Goal: Task Accomplishment & Management: Complete application form

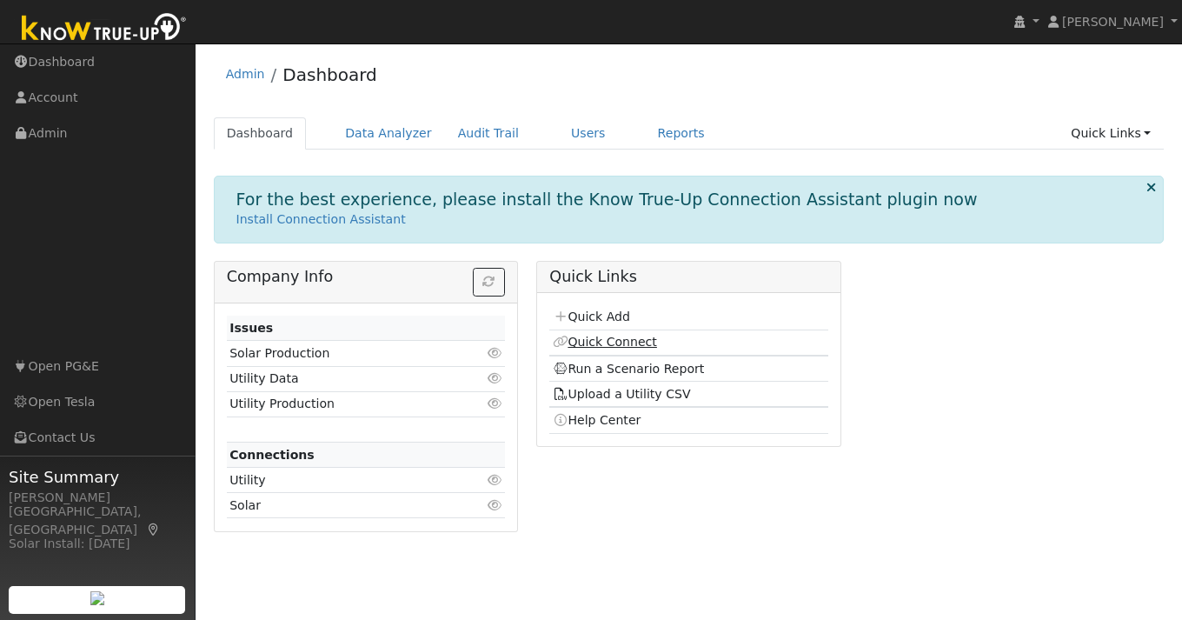
click at [584, 342] on link "Quick Connect" at bounding box center [605, 342] width 104 height 14
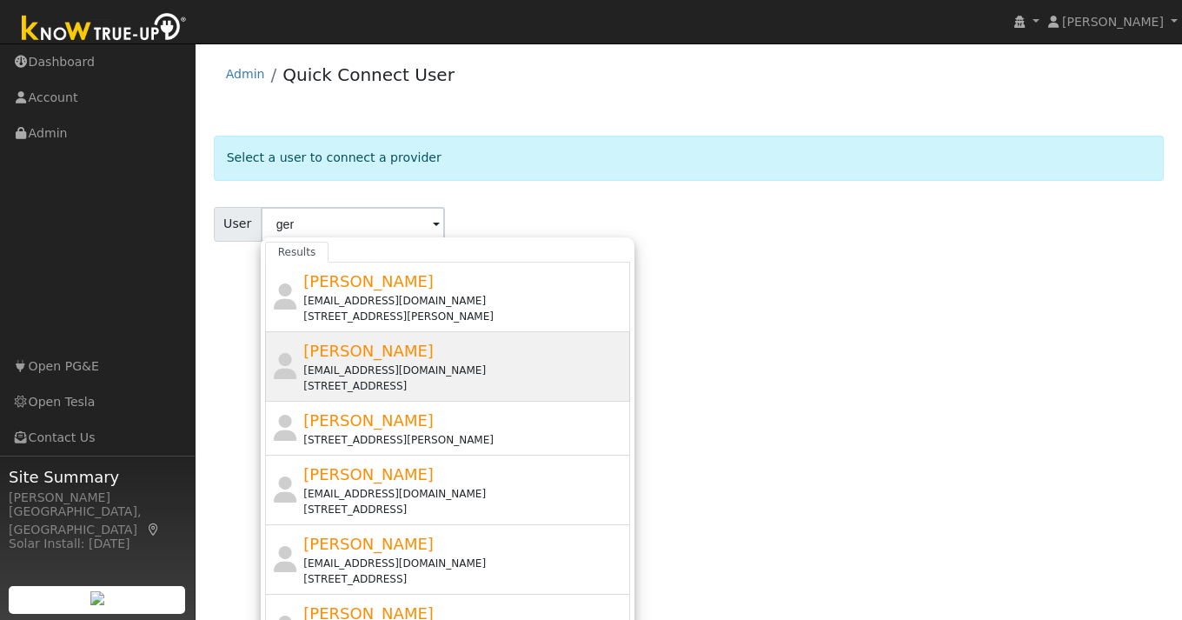
click at [378, 360] on div "Gerard Esteban estebangs@gmail.com 5817 Badger Court, Castro Valley, CA 94552" at bounding box center [464, 366] width 322 height 55
type input "Gerard Esteban"
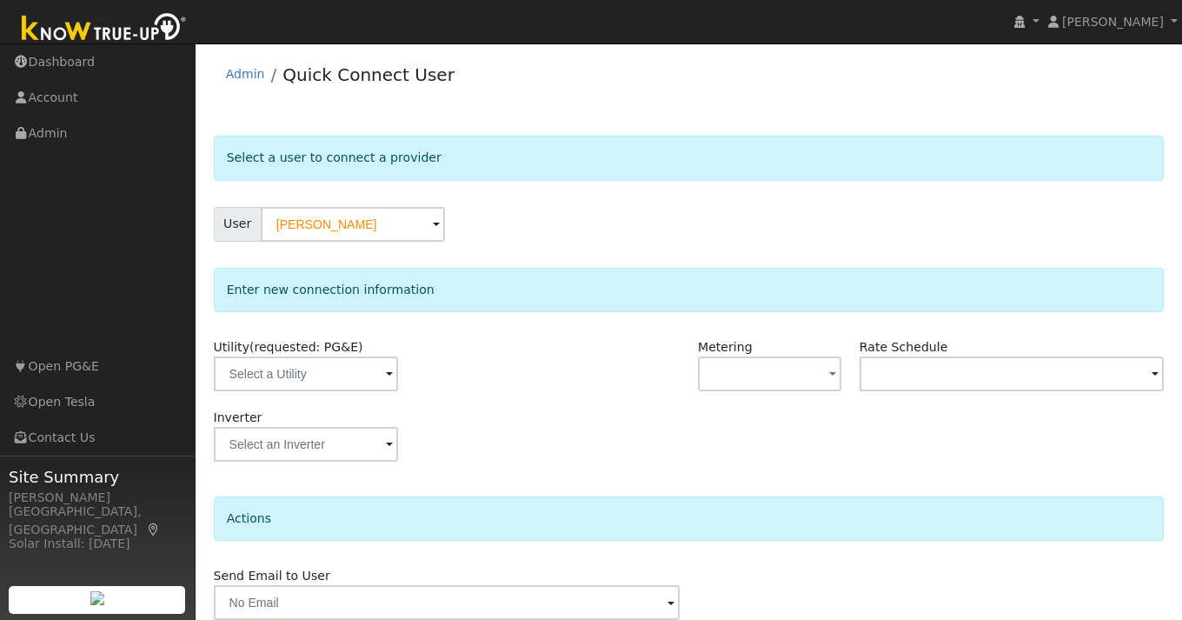
scroll to position [73, 0]
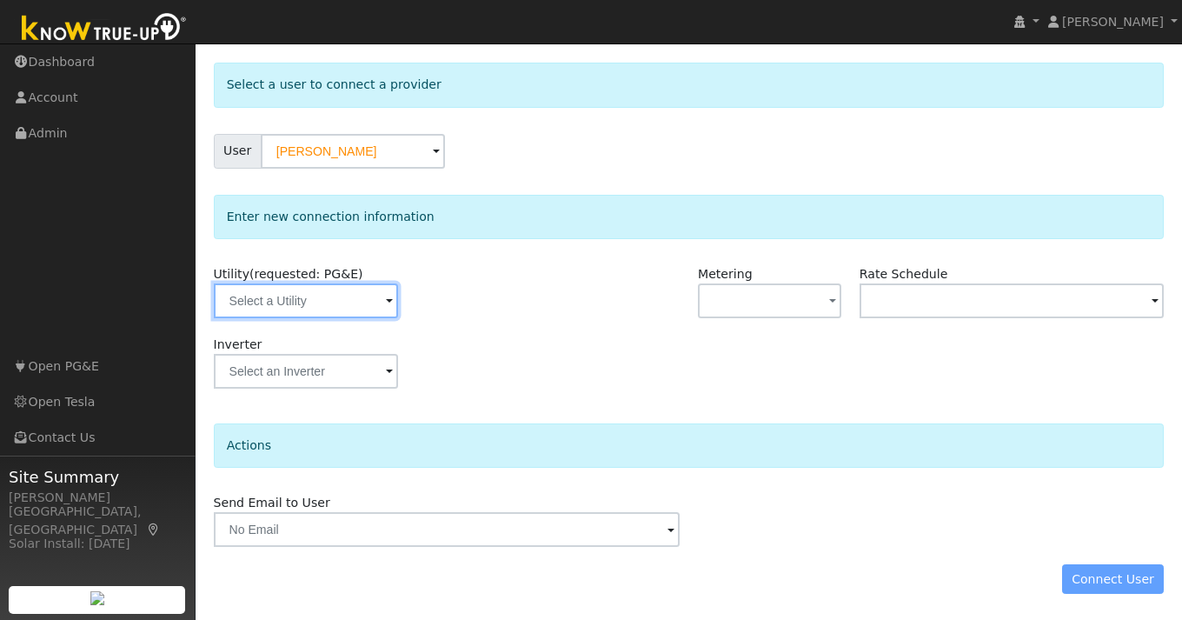
click at [359, 296] on input "text" at bounding box center [306, 300] width 184 height 35
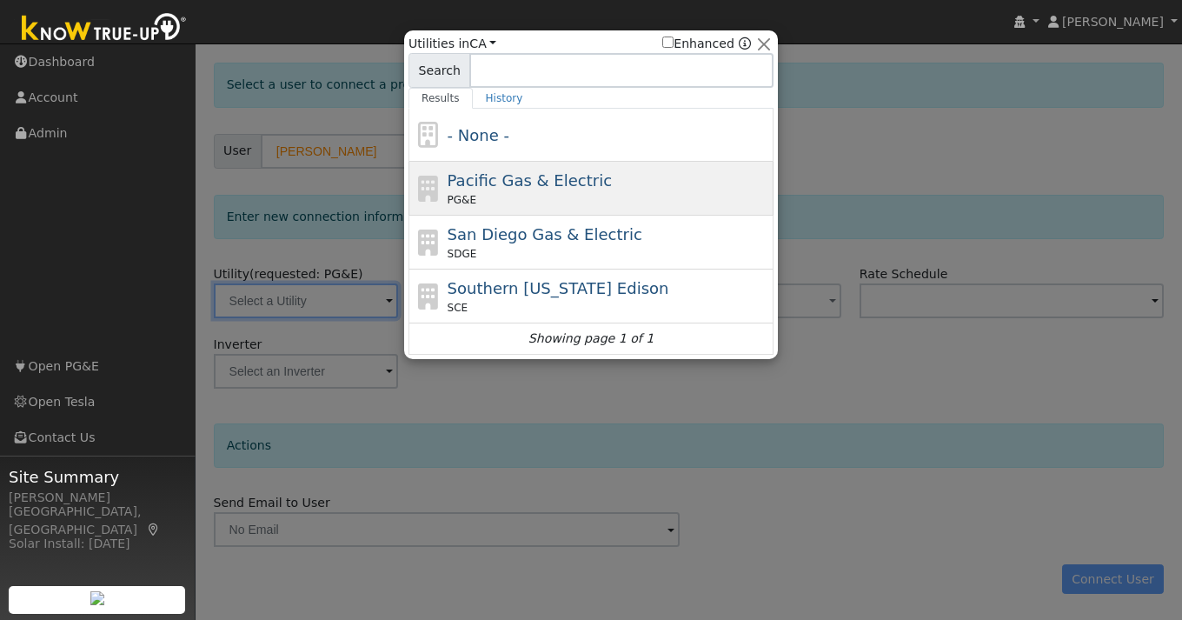
click at [575, 177] on span "Pacific Gas & Electric" at bounding box center [530, 180] width 164 height 18
type input "PG&E"
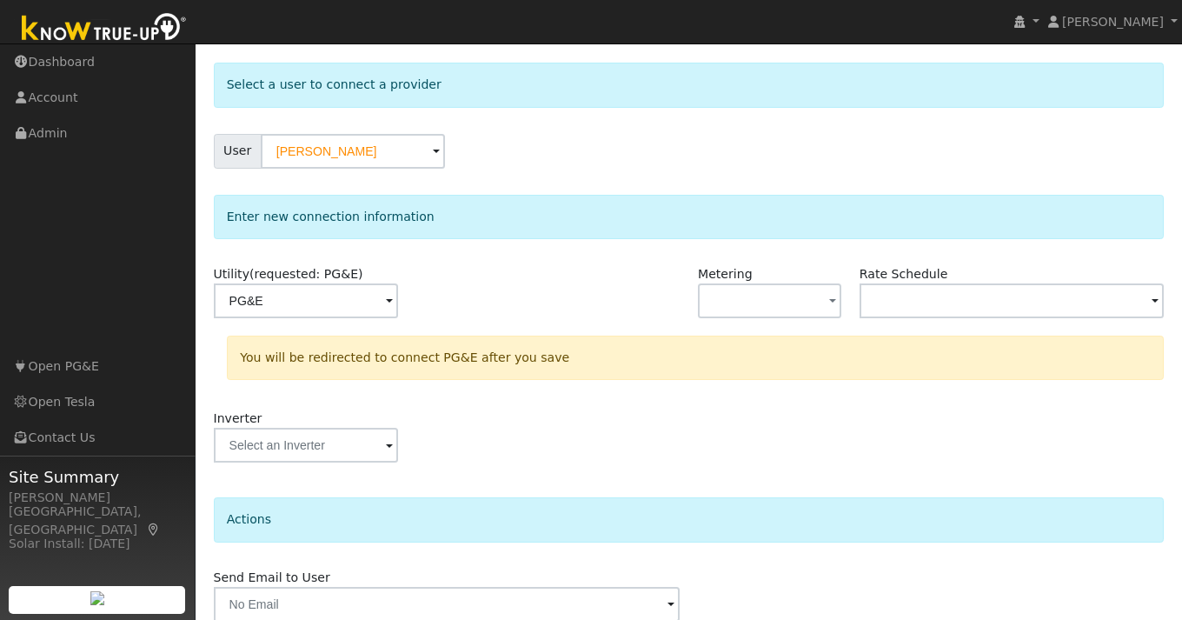
scroll to position [147, 0]
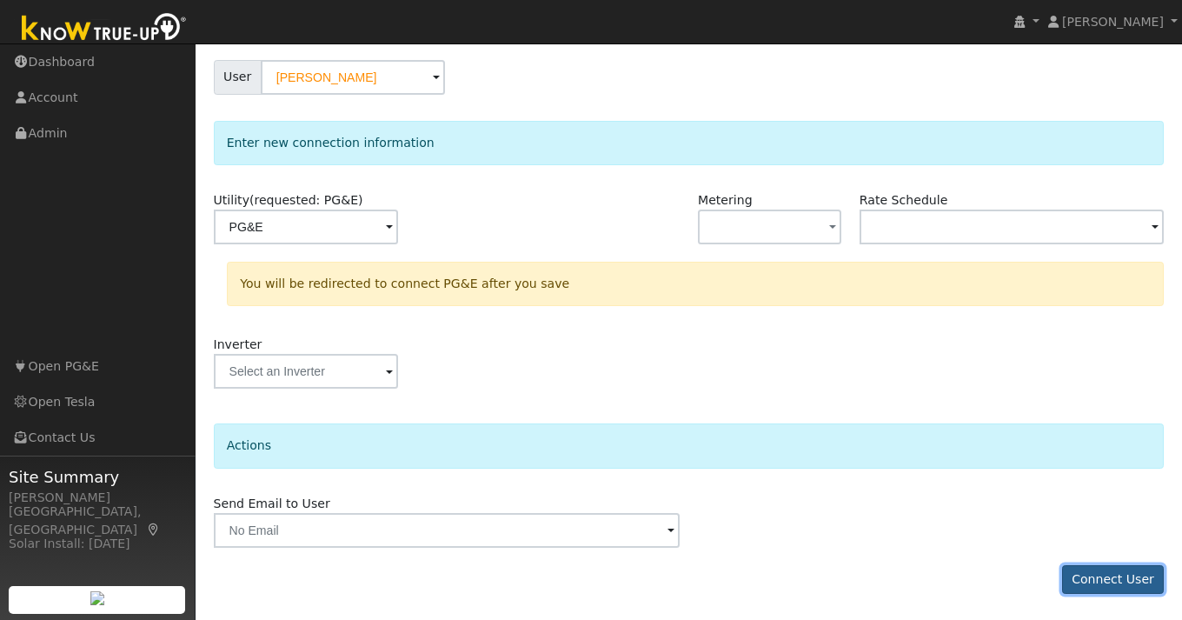
click at [1121, 576] on button "Connect User" at bounding box center [1113, 580] width 103 height 30
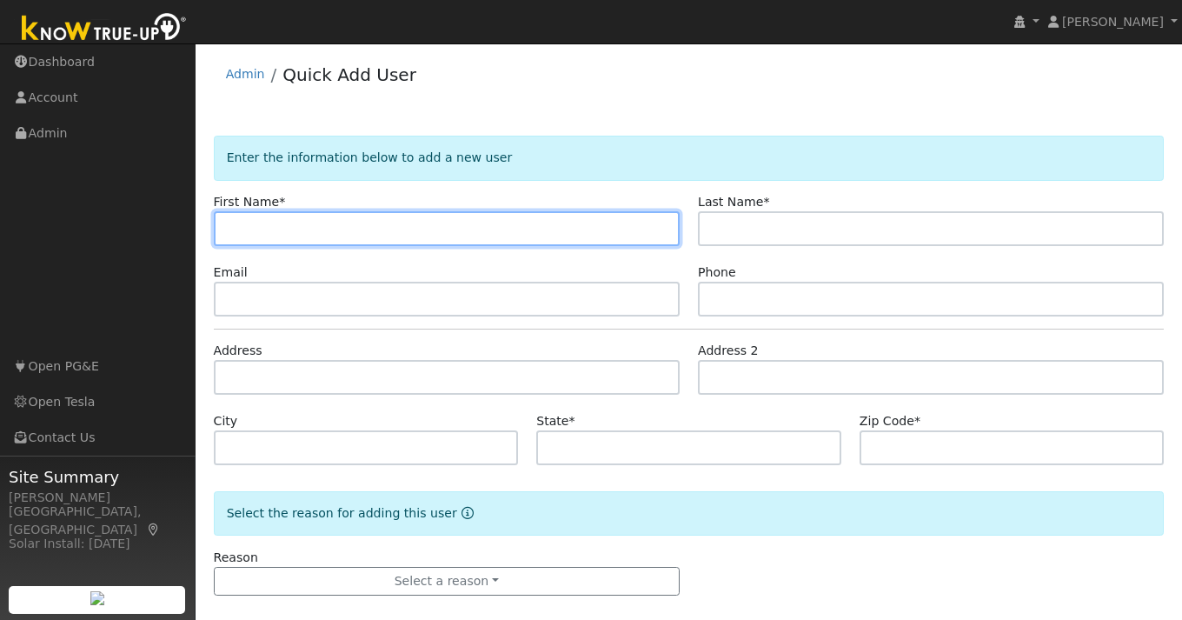
paste input "[PERSON_NAME]"
type input "[PERSON_NAME]"
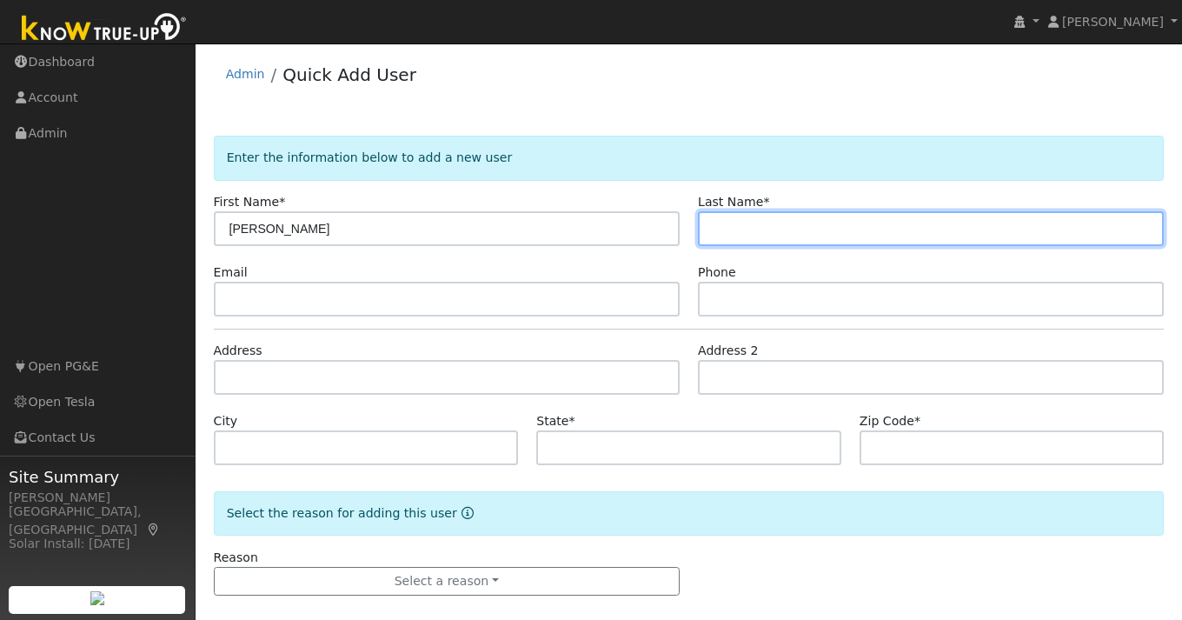
click at [760, 230] on input "text" at bounding box center [931, 228] width 466 height 35
paste input "[PERSON_NAME]"
type input "[PERSON_NAME]"
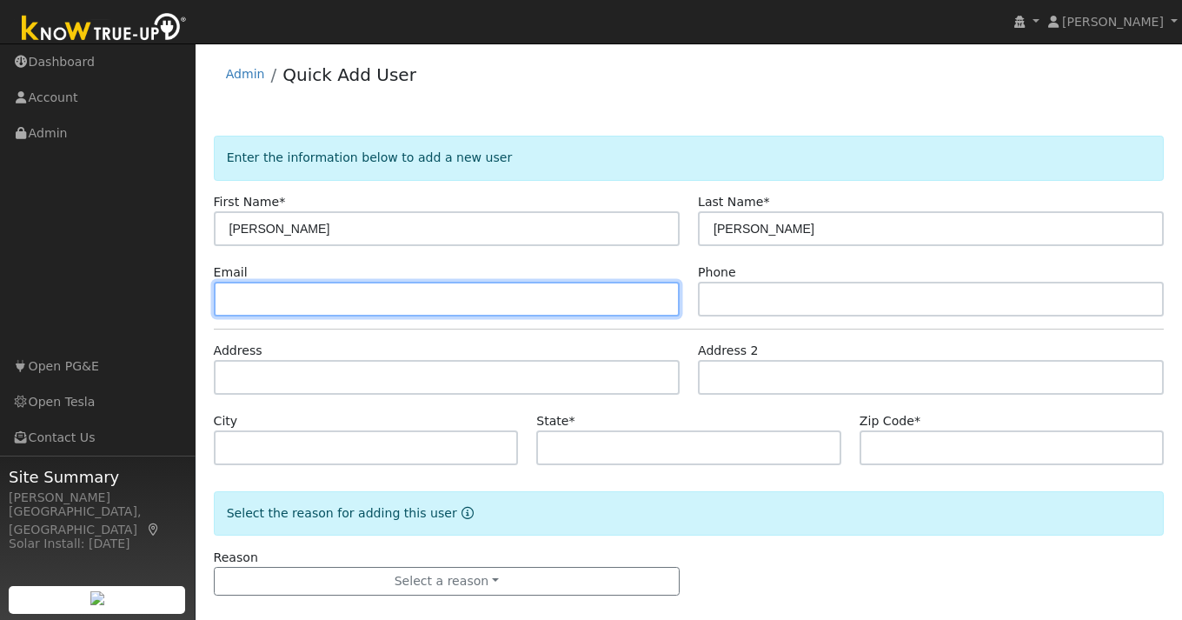
click at [342, 296] on input "text" at bounding box center [447, 299] width 466 height 35
paste input "dkmv50@gmail.com"
type input "dkmv50@gmail.com"
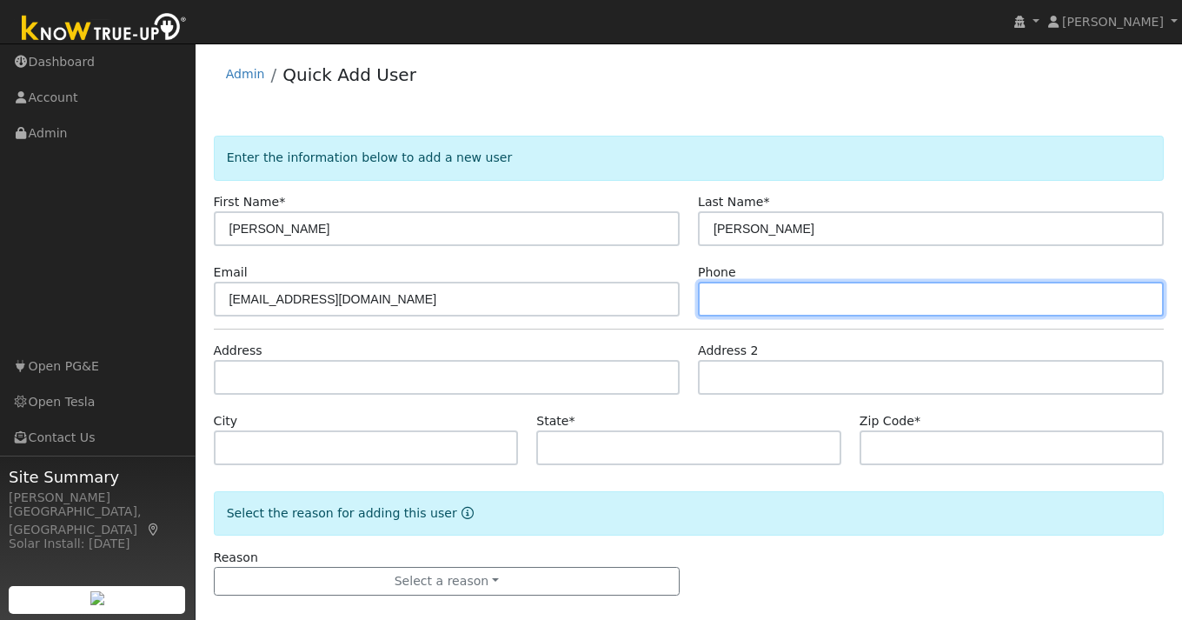
click at [752, 299] on input "text" at bounding box center [931, 299] width 466 height 35
paste input "(415) 235-2490"
type input "(415) 235-2490"
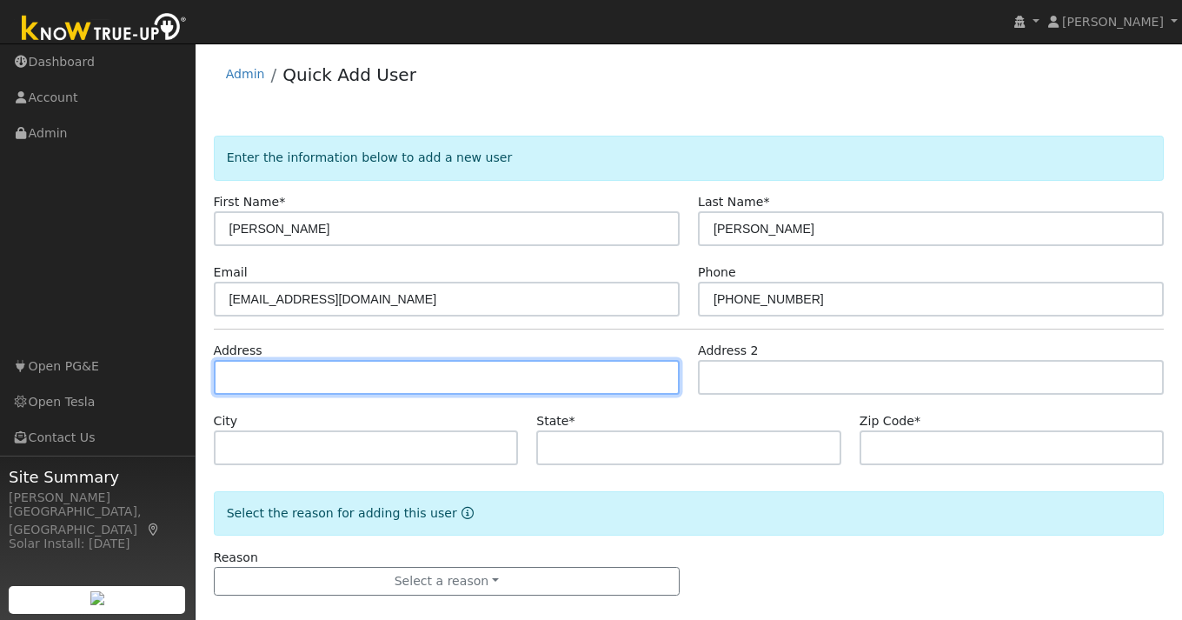
click at [265, 376] on input "text" at bounding box center [447, 377] width 466 height 35
paste input "16 Mesa Ave. Mill Valley, CA 94941"
type input "[STREET_ADDRESS]"
type input "Mill Valley"
type input "CA"
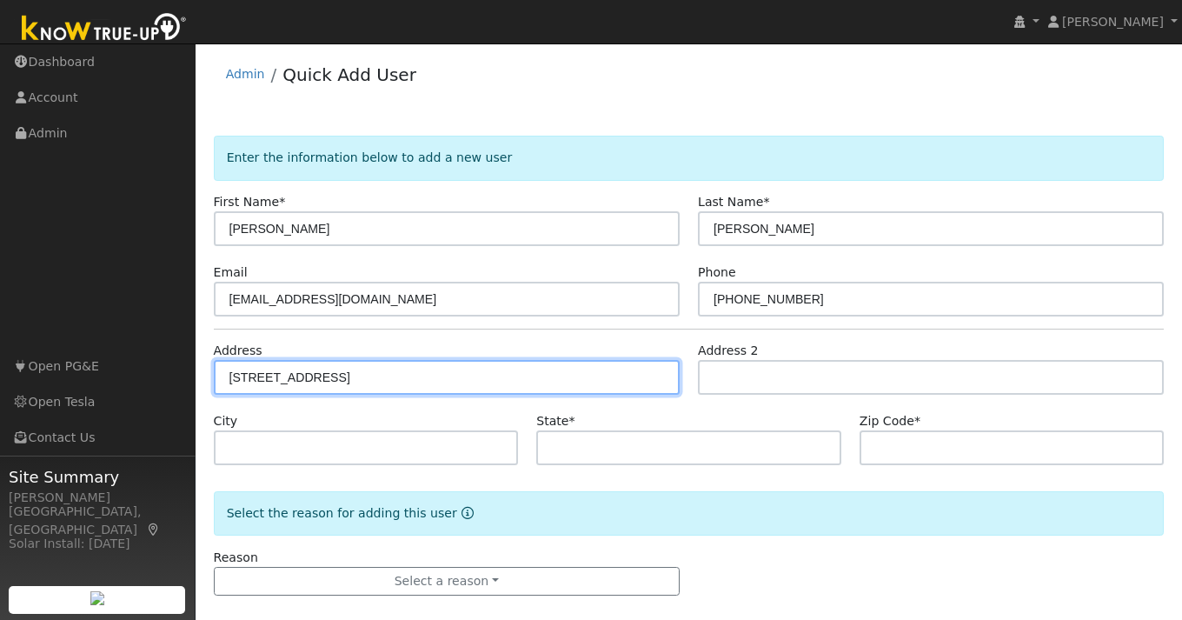
type input "94941"
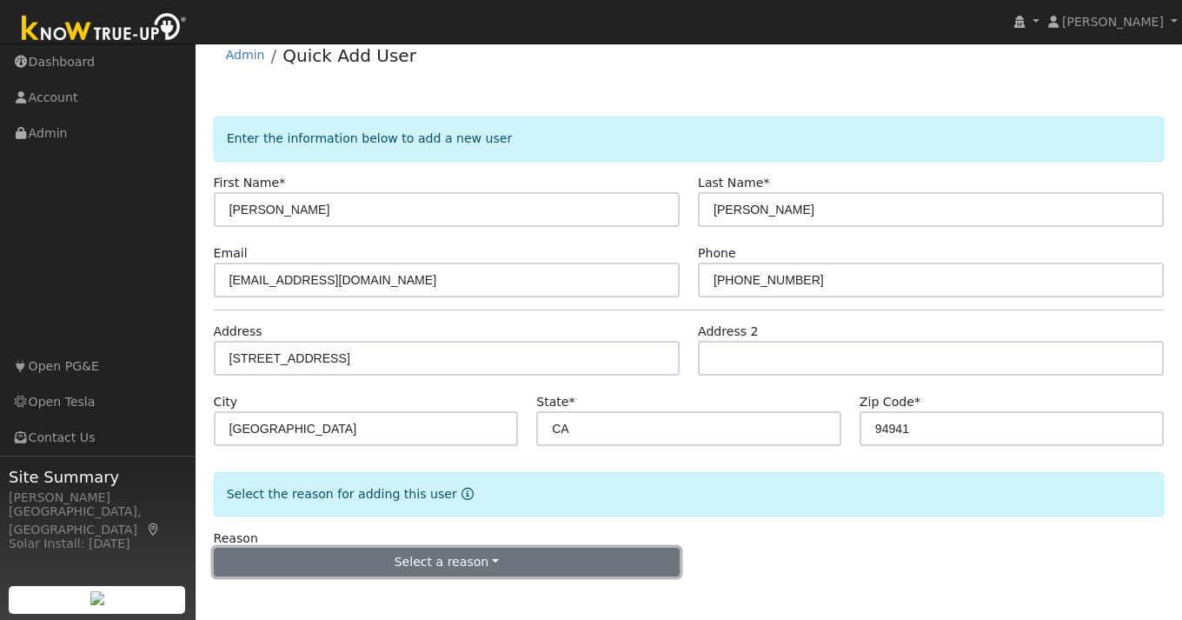
click at [406, 564] on button "Select a reason" at bounding box center [447, 563] width 466 height 30
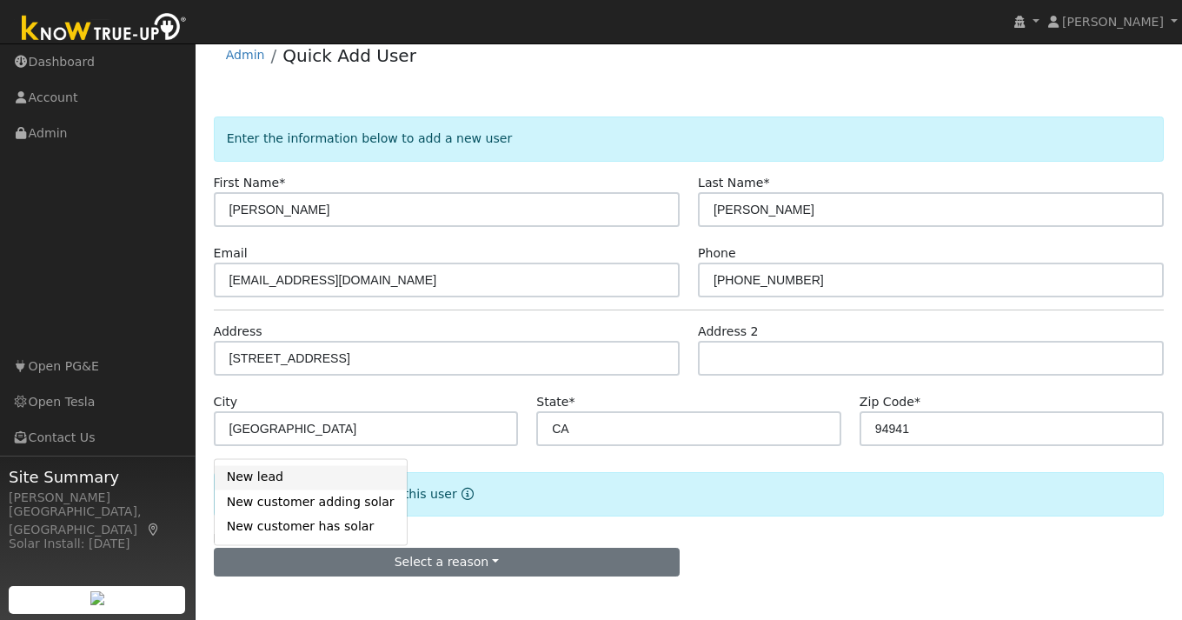
click at [281, 473] on link "New lead" at bounding box center [311, 477] width 192 height 24
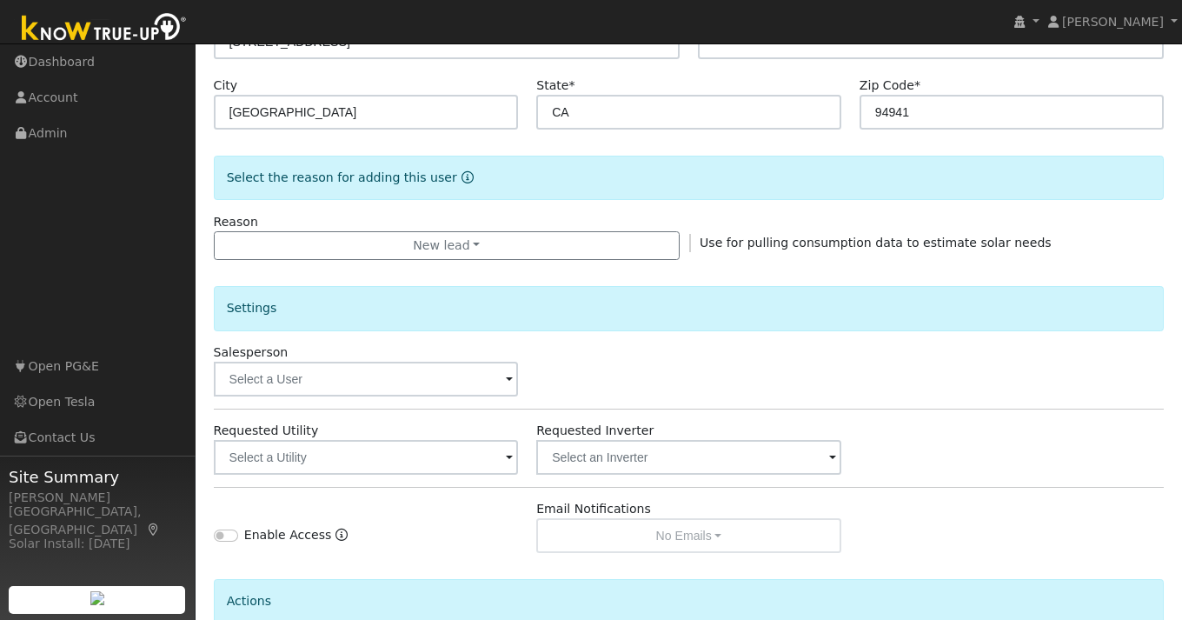
scroll to position [340, 0]
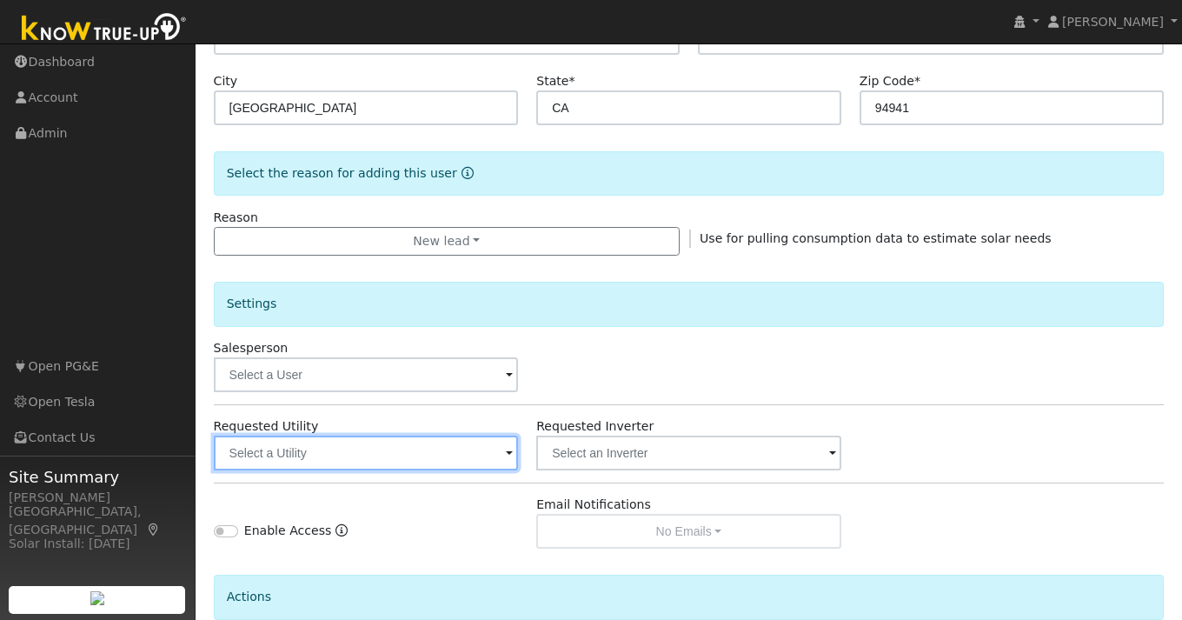
click at [481, 464] on input "text" at bounding box center [366, 452] width 305 height 35
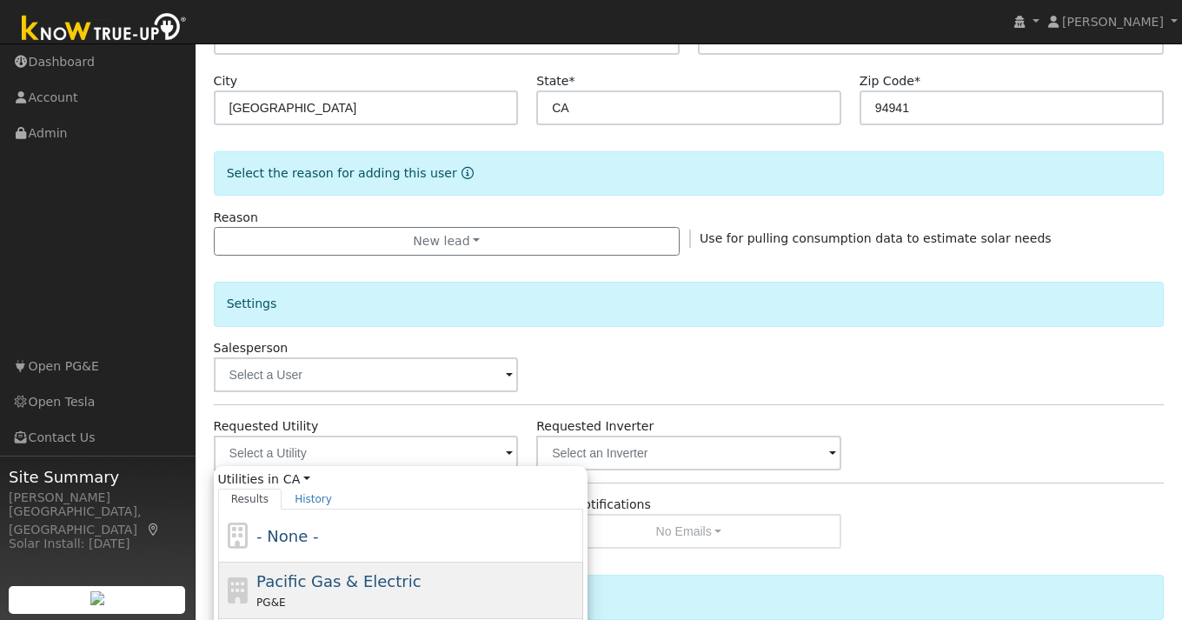
type input "Pacific Gas & Electric"
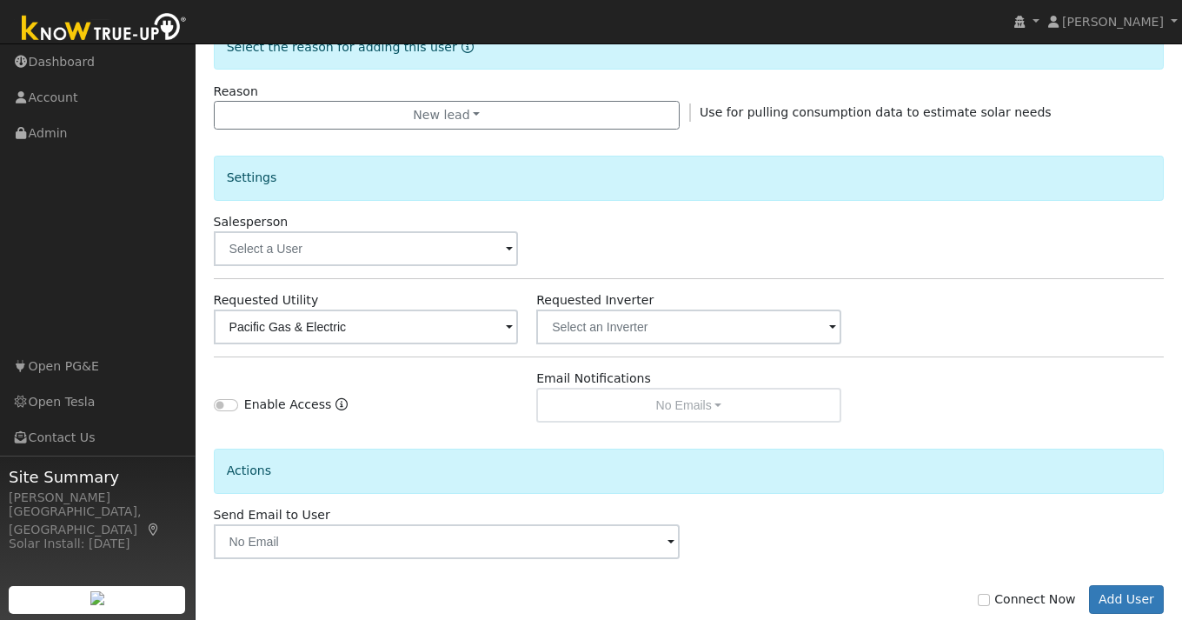
scroll to position [503, 0]
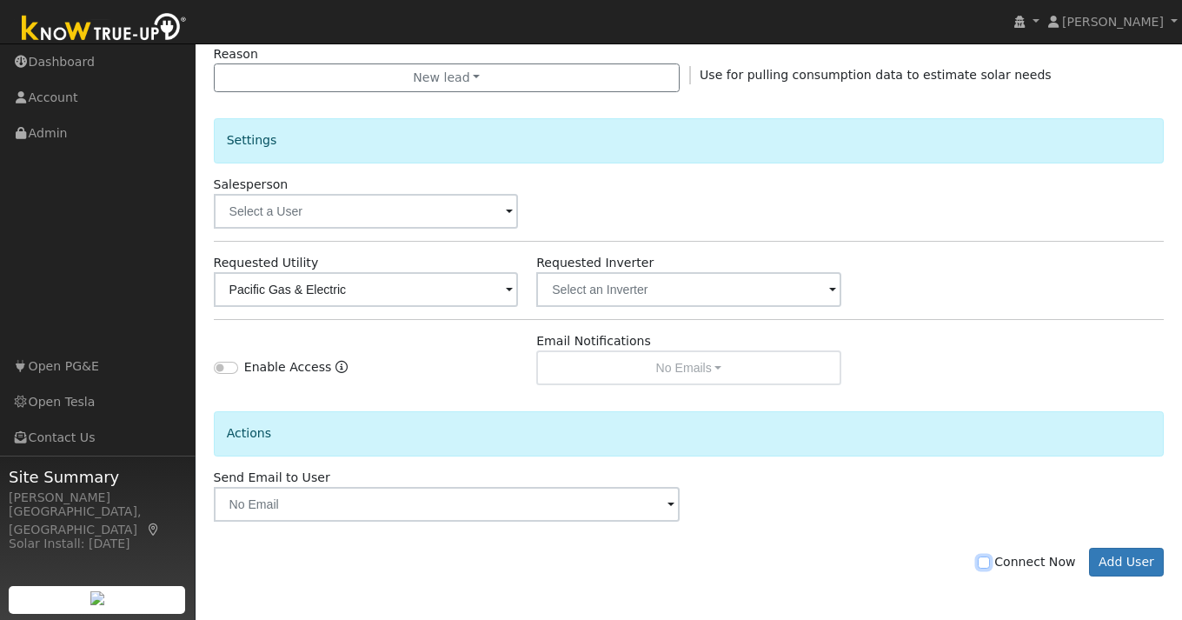
click at [990, 563] on input "Connect Now" at bounding box center [984, 562] width 12 height 12
checkbox input "true"
click at [1140, 549] on button "Add User" at bounding box center [1127, 563] width 76 height 30
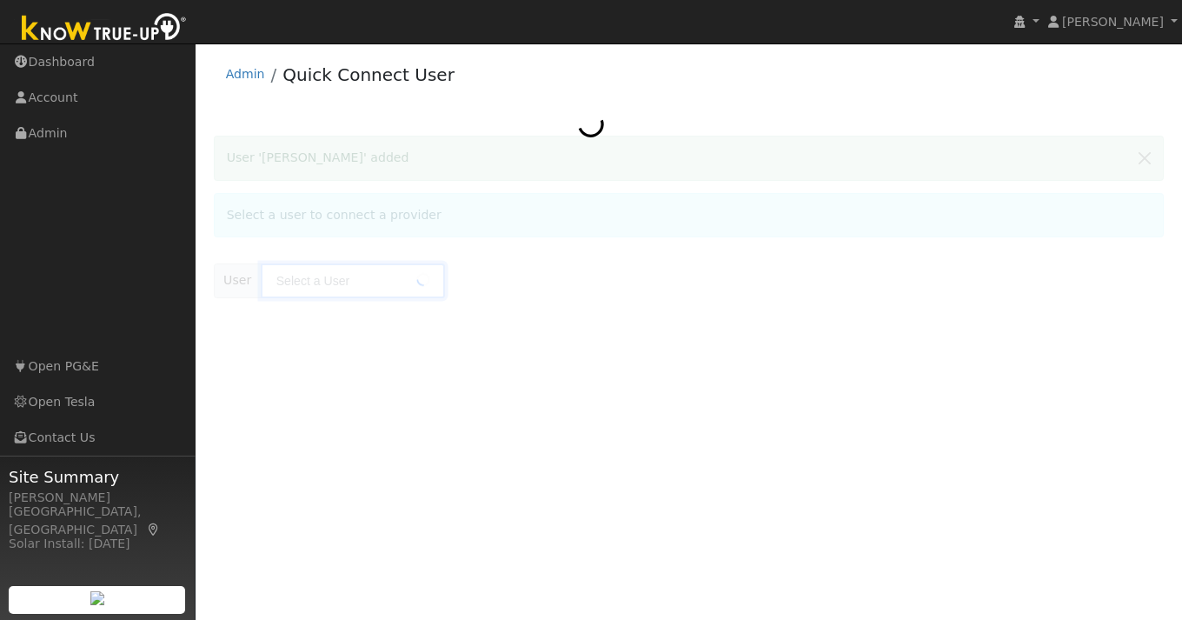
type input "[PERSON_NAME]"
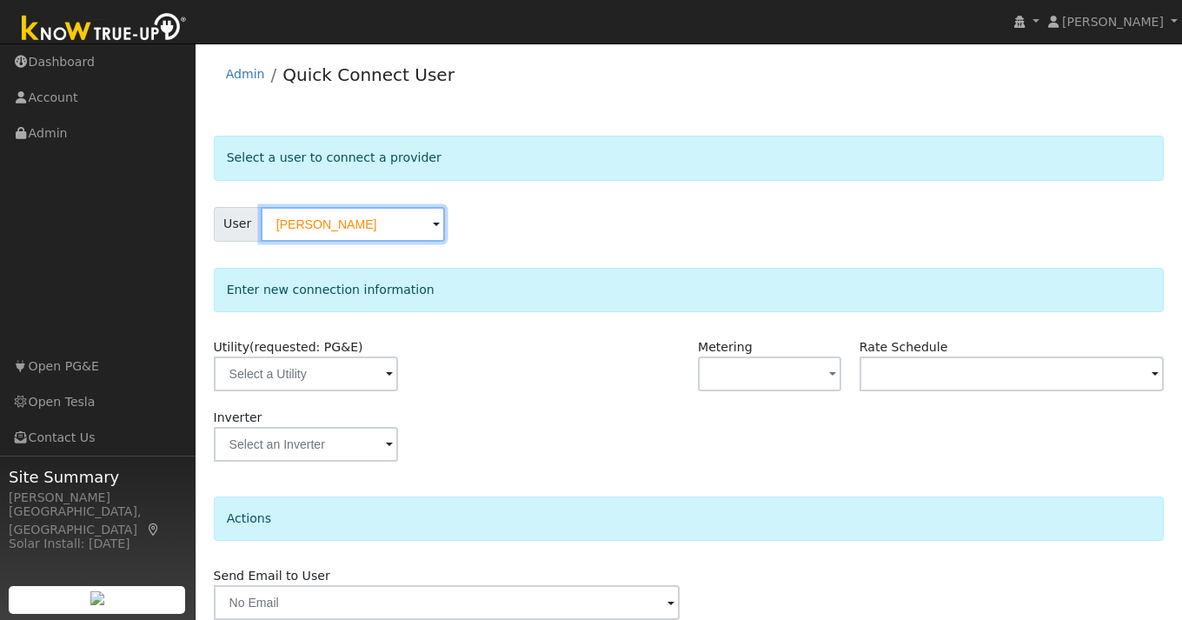
scroll to position [73, 0]
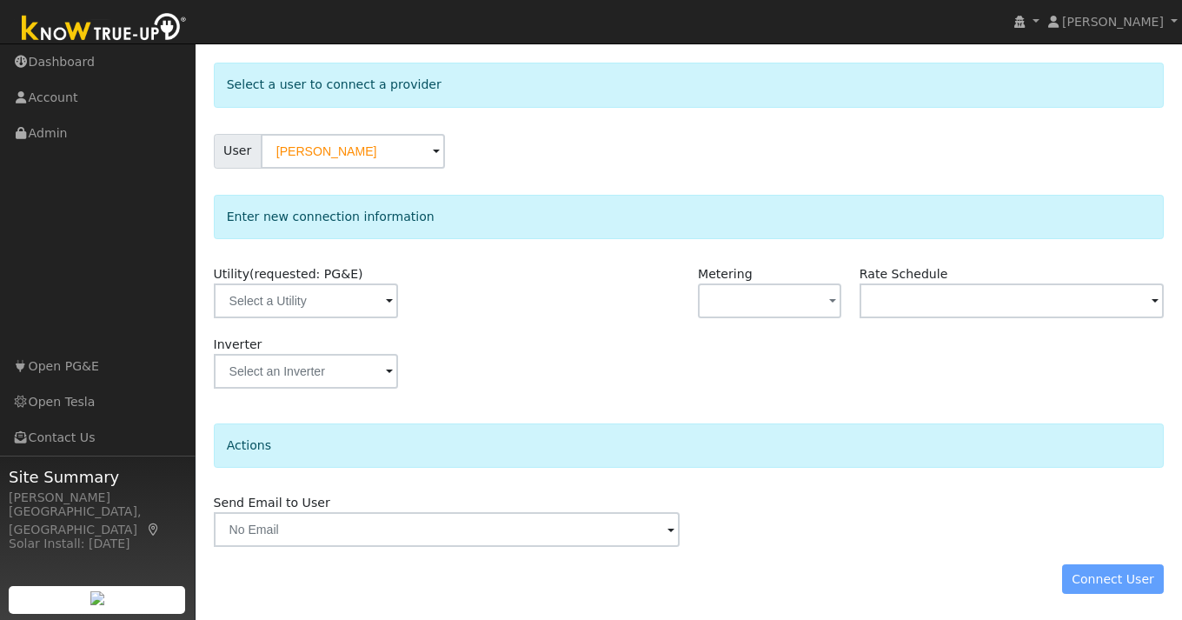
click at [386, 301] on span at bounding box center [389, 302] width 7 height 20
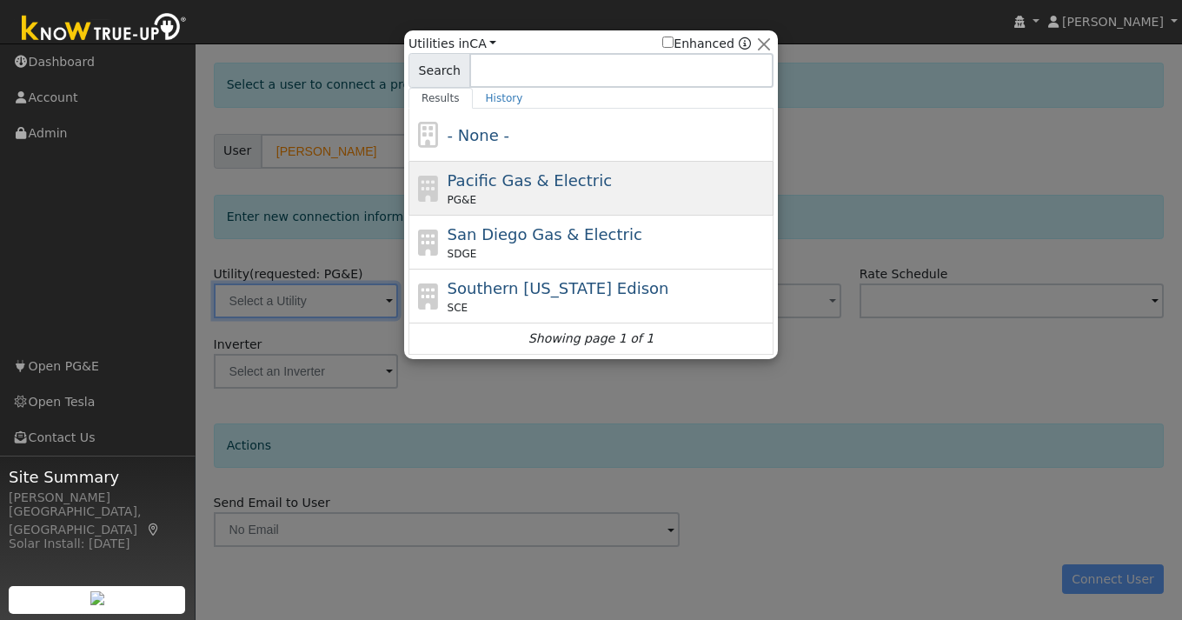
click at [566, 184] on span "Pacific Gas & Electric" at bounding box center [530, 180] width 164 height 18
type input "PG&E"
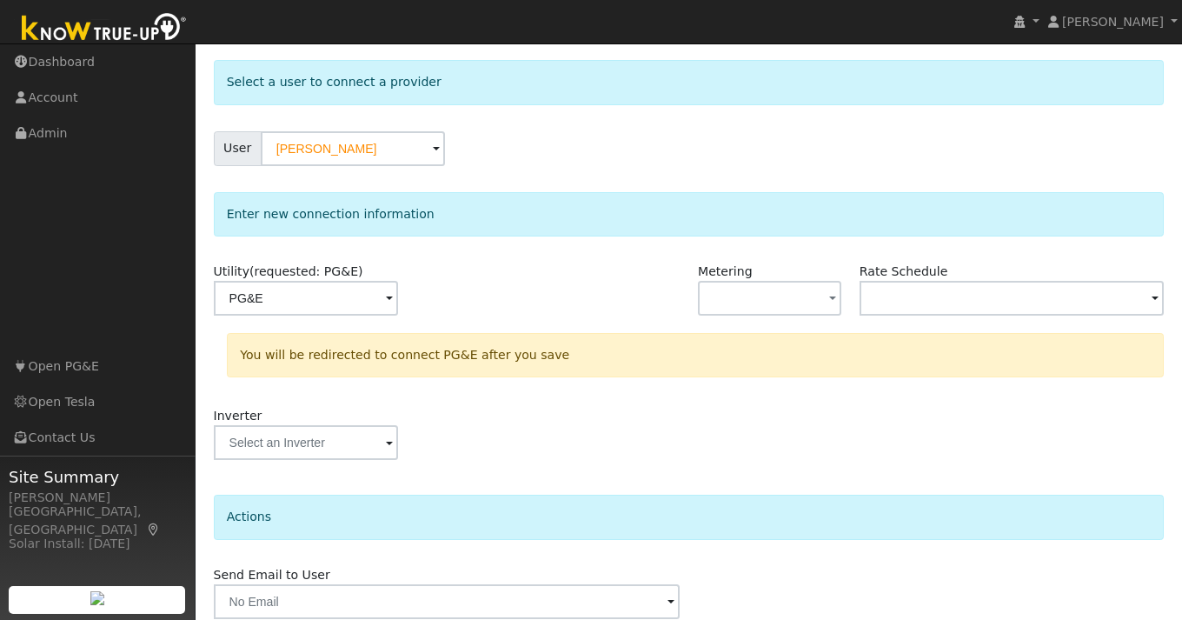
scroll to position [147, 0]
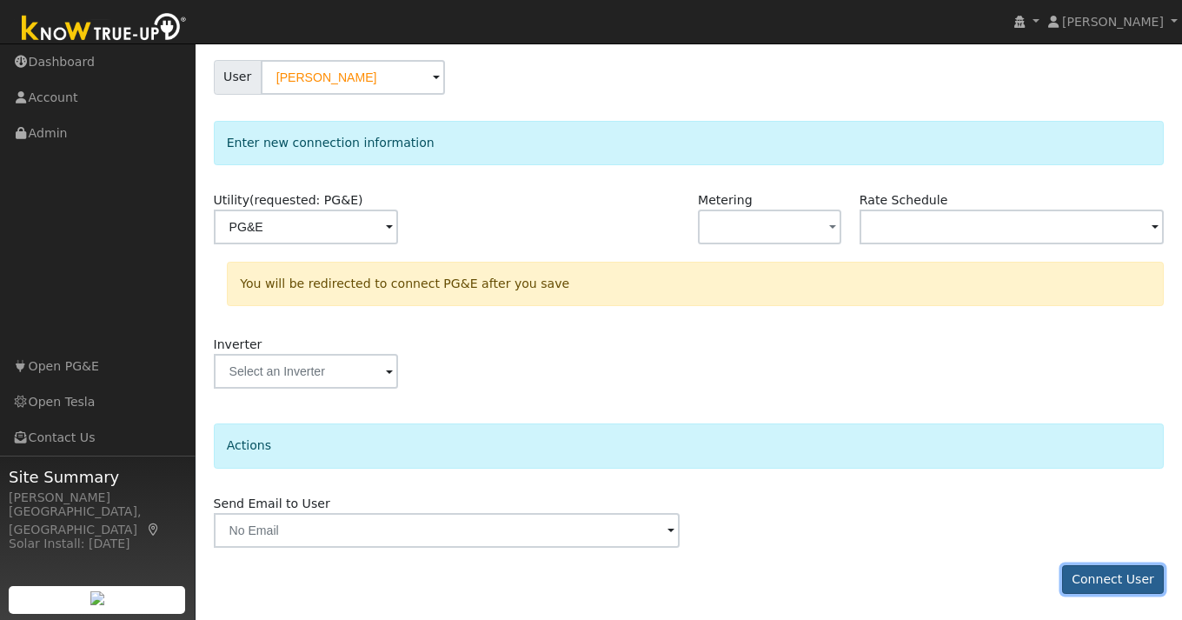
click at [1112, 588] on button "Connect User" at bounding box center [1113, 580] width 103 height 30
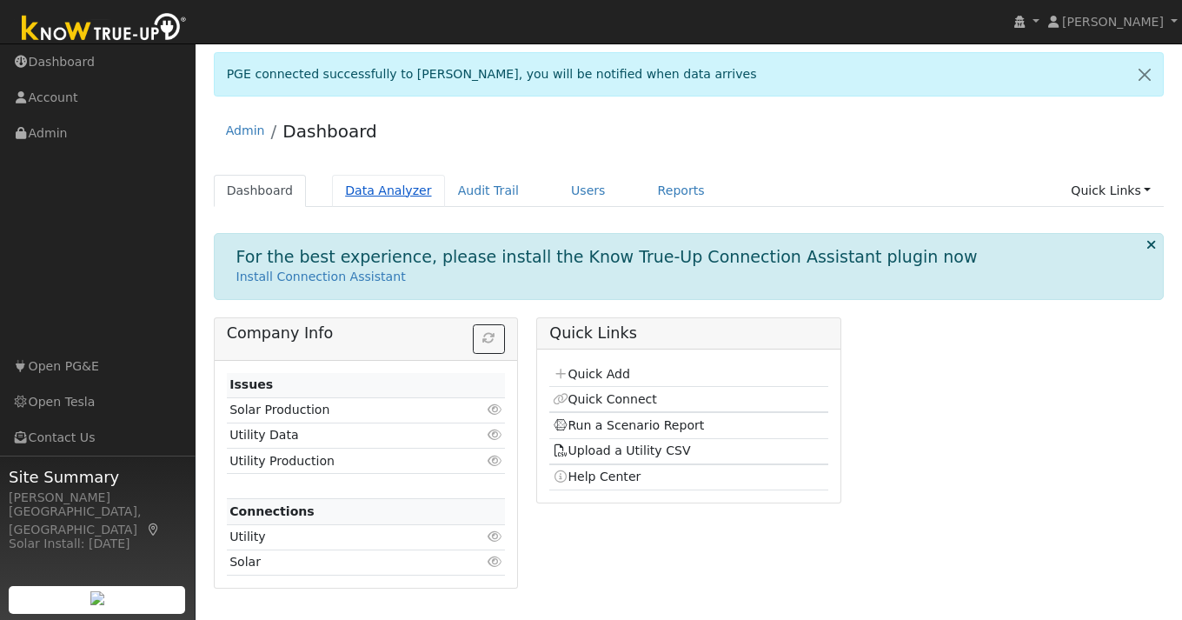
click at [387, 192] on link "Data Analyzer" at bounding box center [388, 191] width 113 height 32
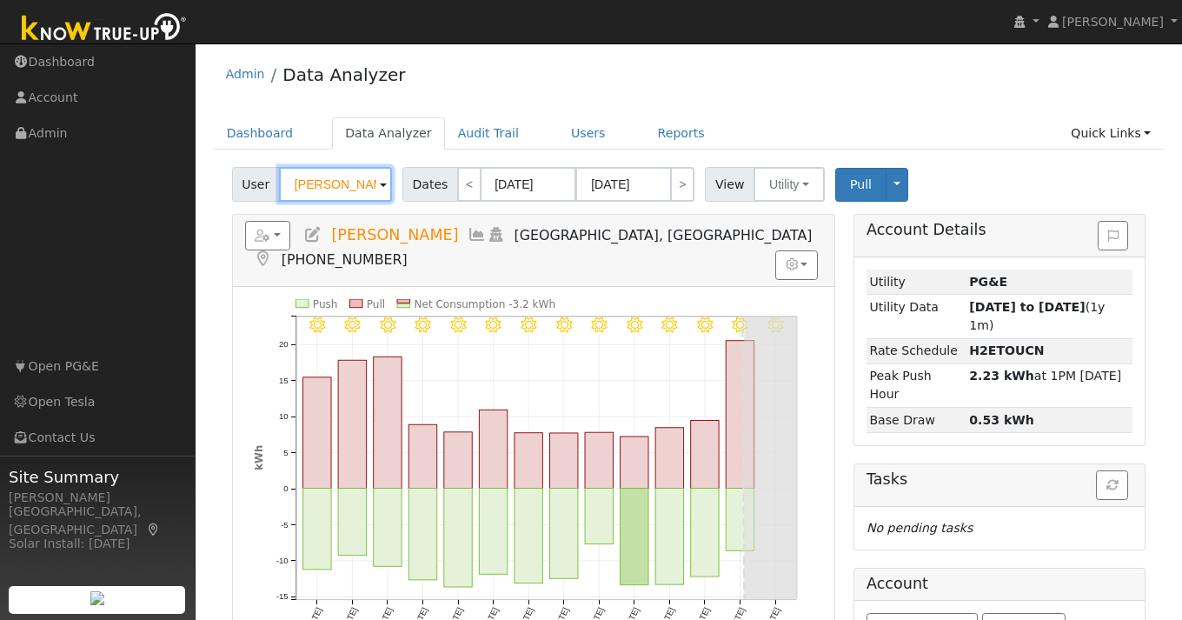
click at [314, 195] on input "[PERSON_NAME]" at bounding box center [335, 184] width 113 height 35
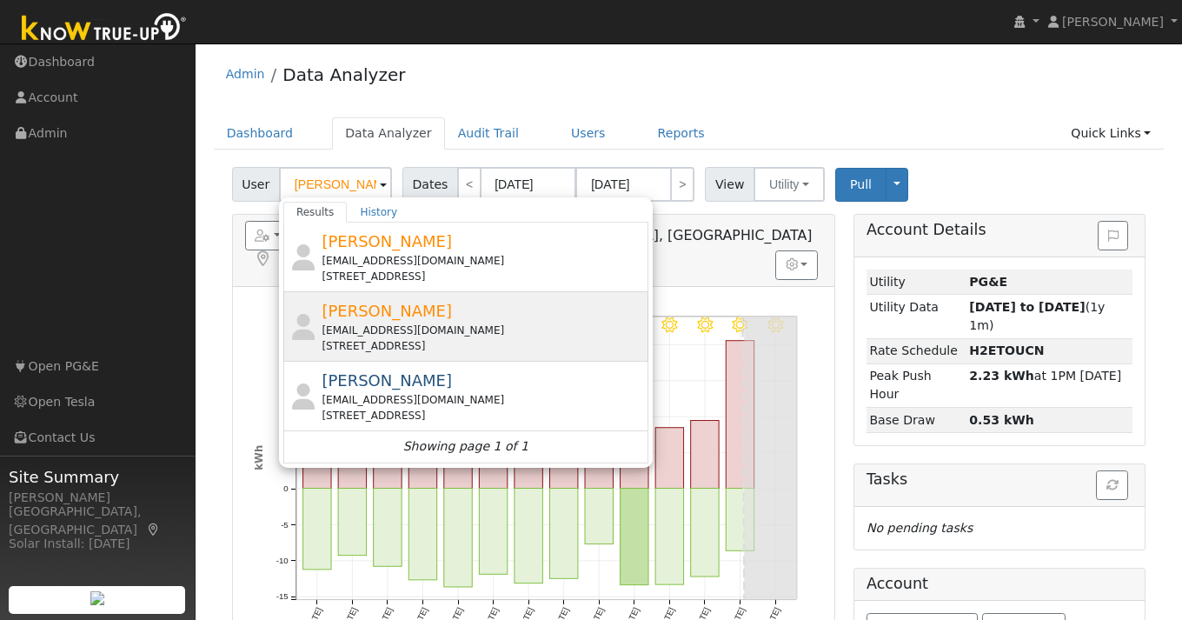
click at [378, 318] on span "[PERSON_NAME]" at bounding box center [387, 311] width 130 height 18
type input "[PERSON_NAME]"
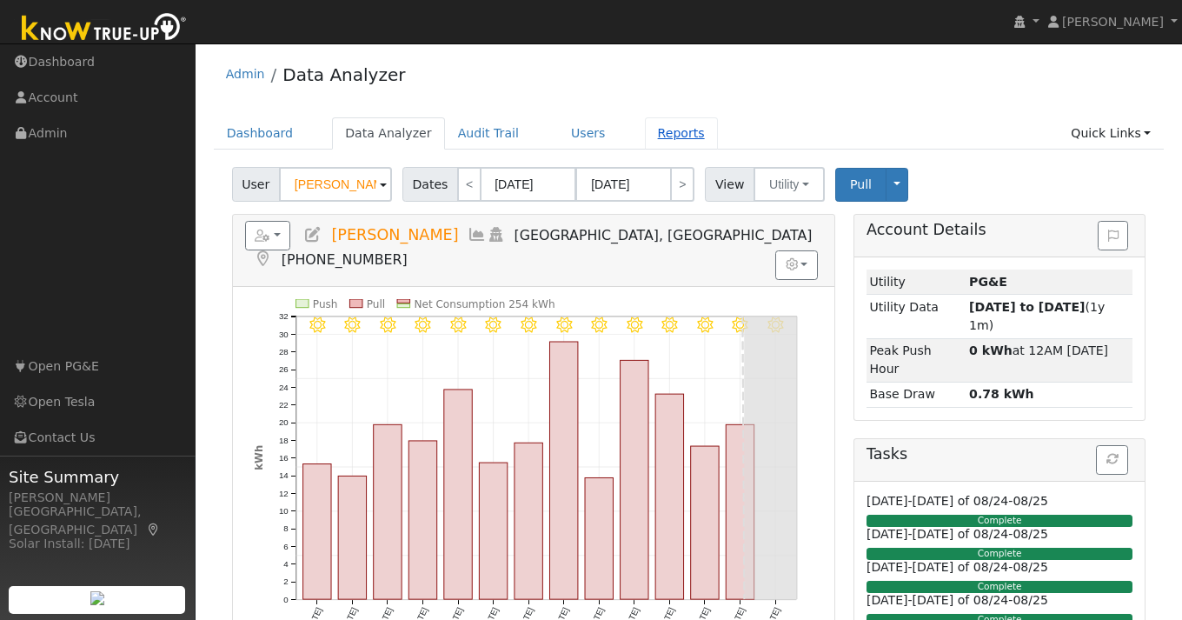
click at [670, 136] on link "Reports" at bounding box center [681, 133] width 73 height 32
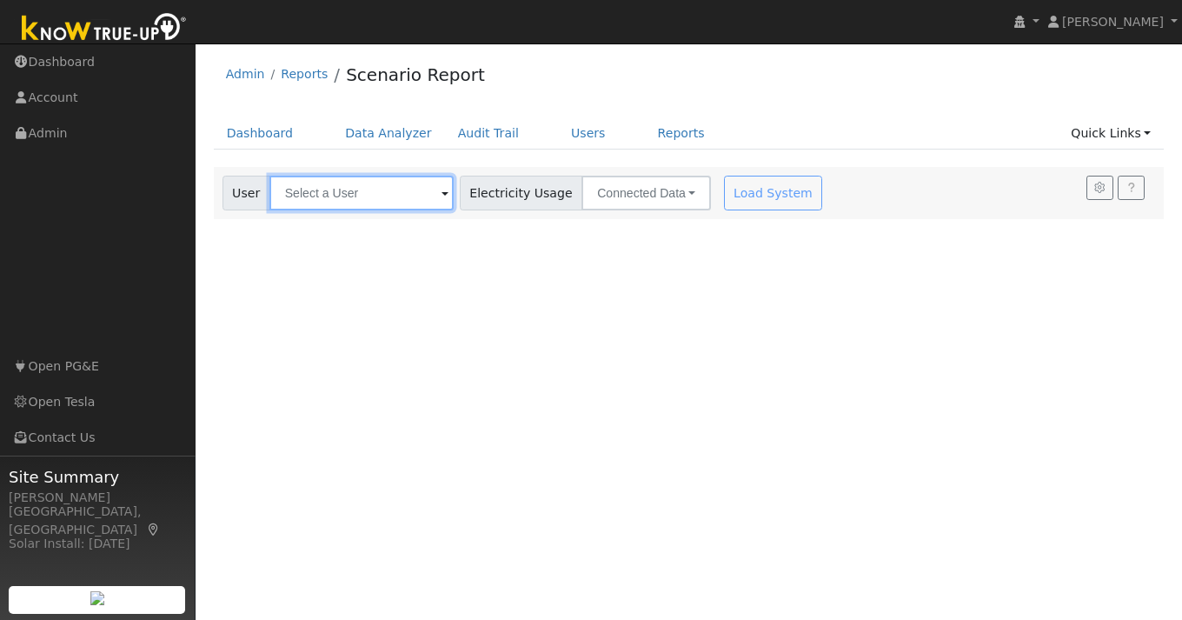
click at [337, 195] on input "text" at bounding box center [361, 193] width 184 height 35
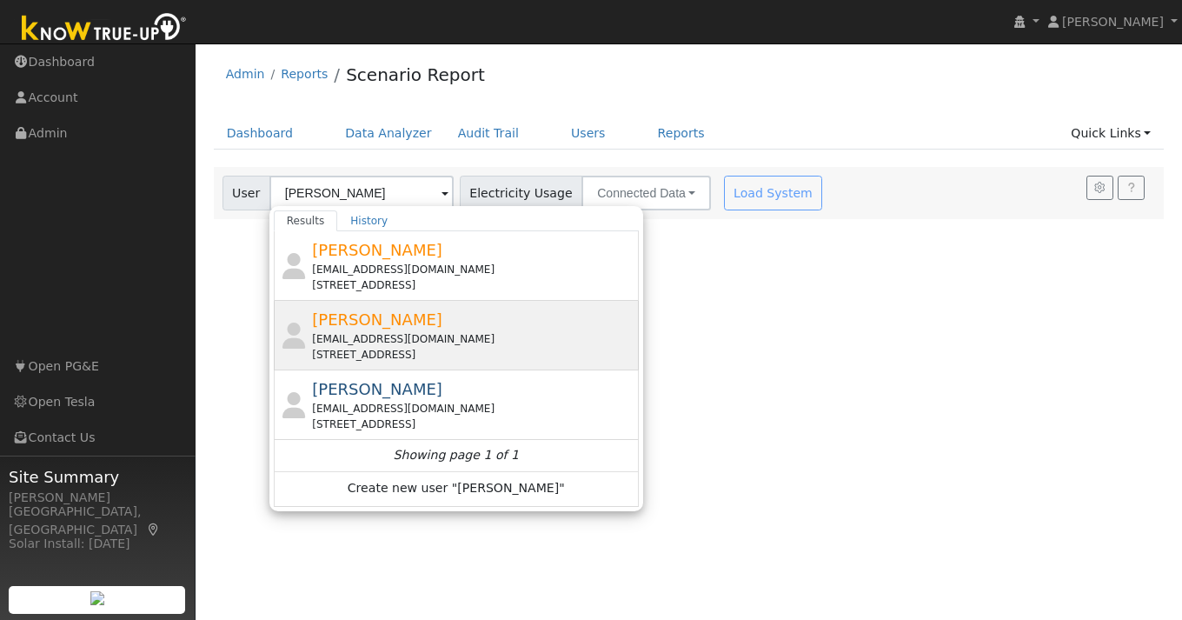
click at [400, 332] on div "[EMAIL_ADDRESS][DOMAIN_NAME]" at bounding box center [473, 339] width 322 height 16
type input "[PERSON_NAME]"
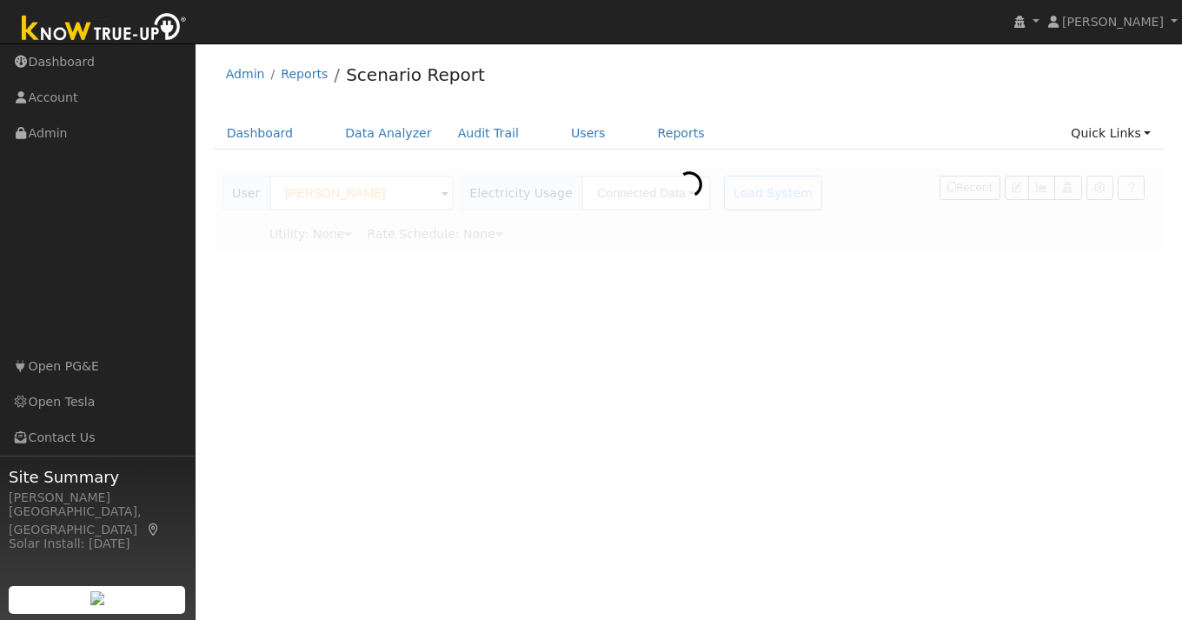
type input "Pacific Gas & Electric"
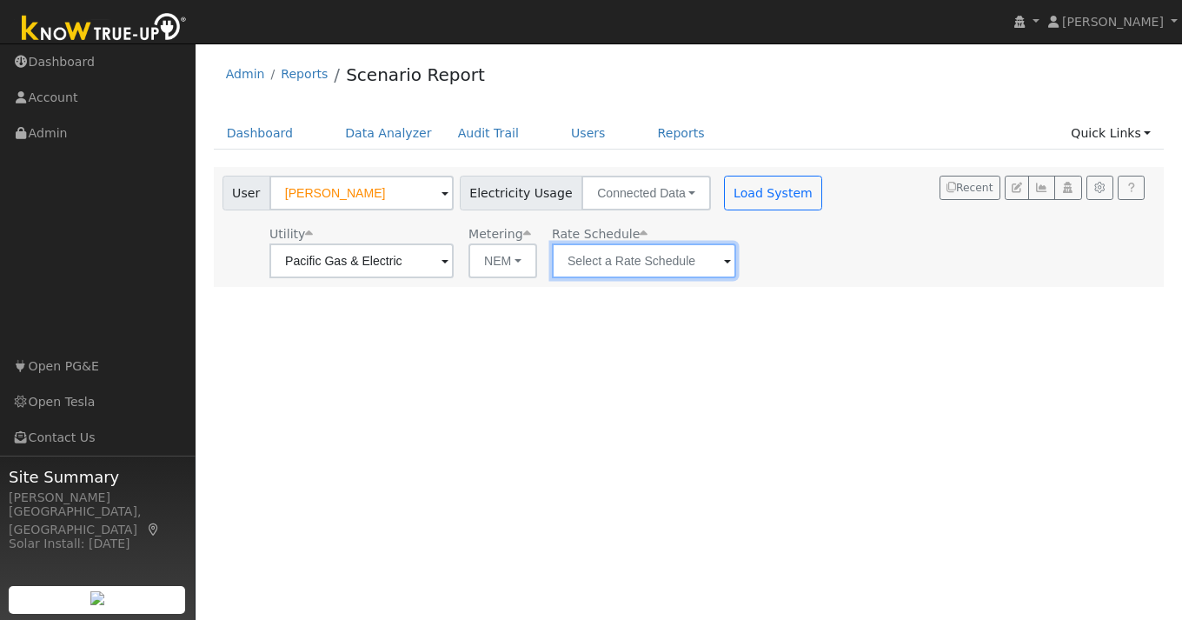
click at [454, 263] on input "text" at bounding box center [361, 260] width 184 height 35
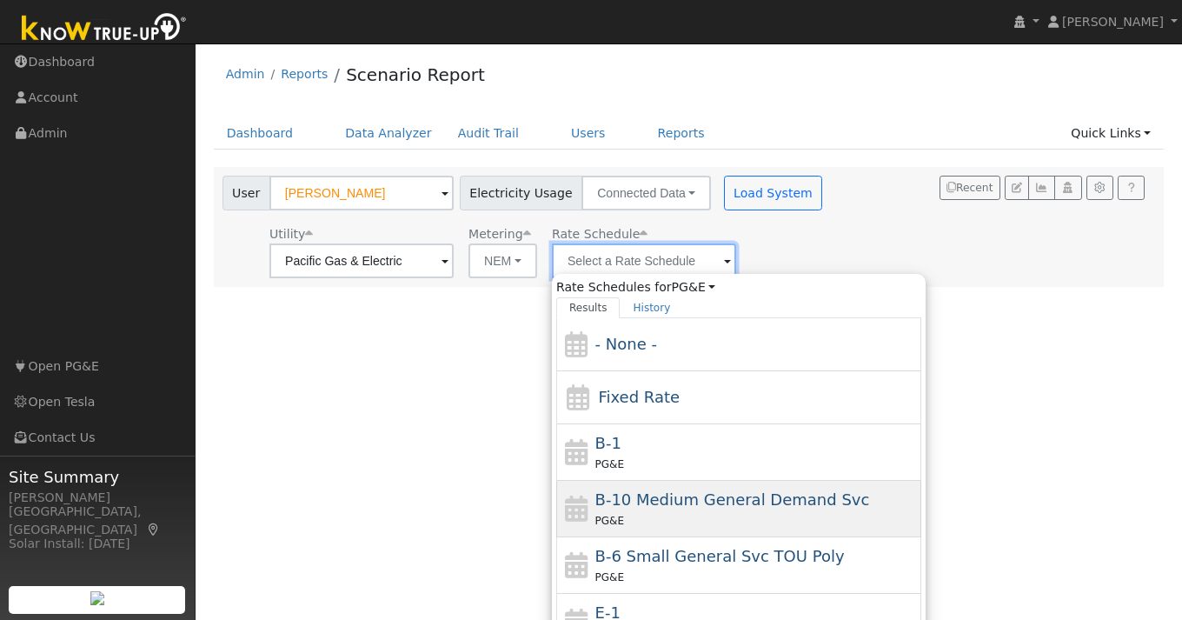
scroll to position [190, 0]
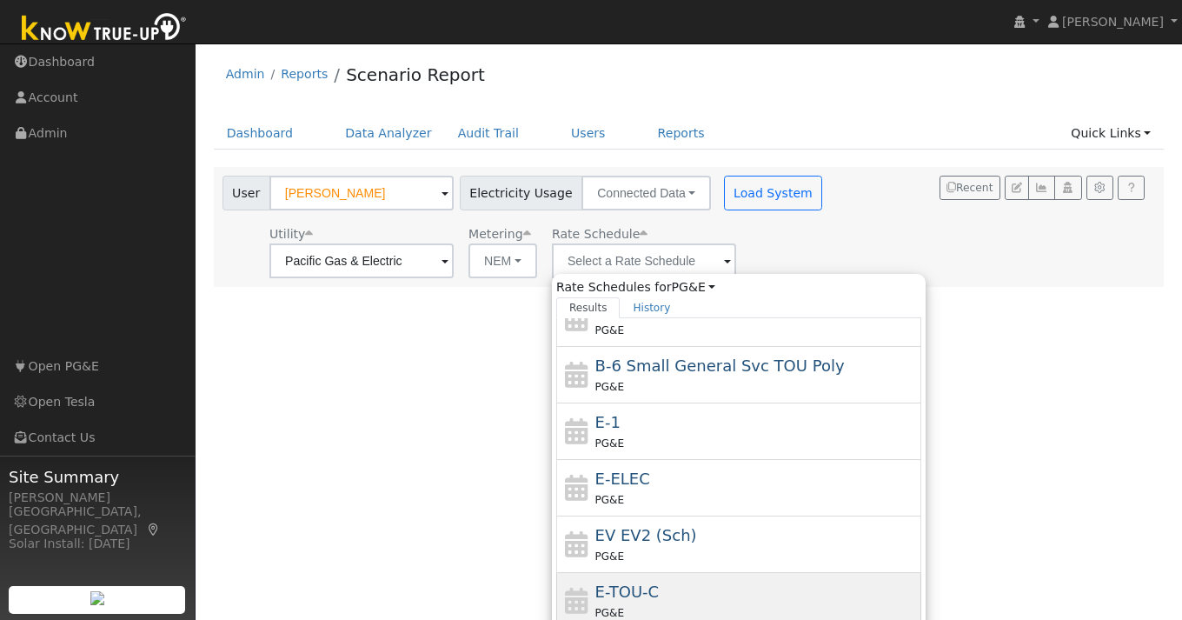
click at [680, 593] on div "E-TOU-C PG&E" at bounding box center [756, 601] width 322 height 42
type input "E-TOU-C"
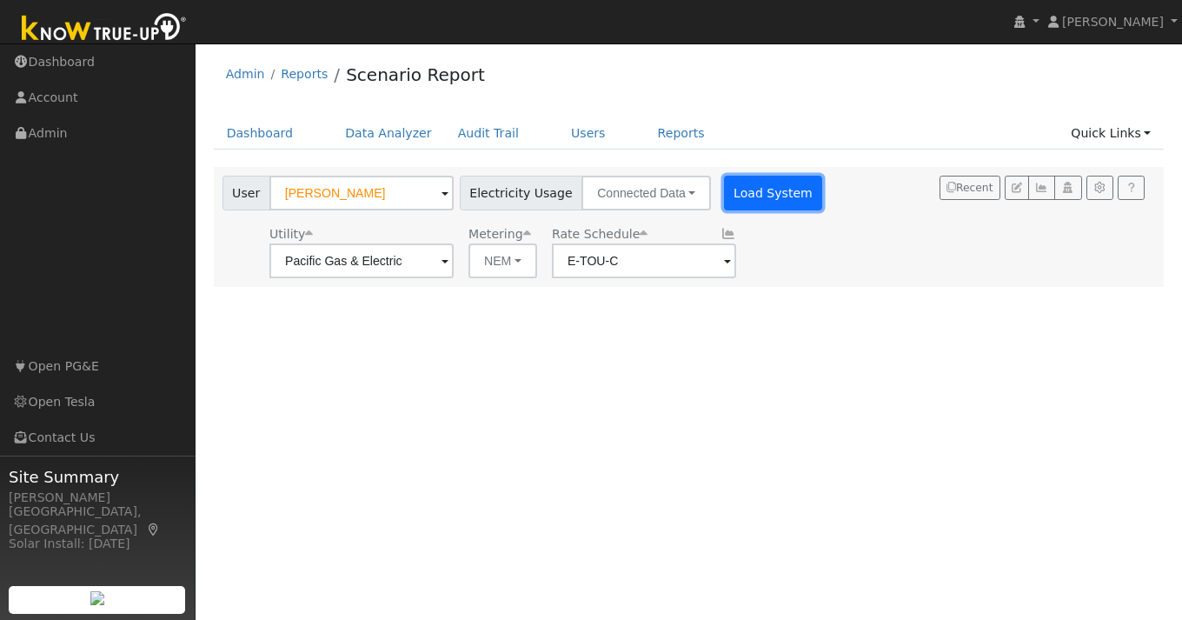
click at [739, 198] on button "Load System" at bounding box center [773, 193] width 99 height 35
